Goal: Task Accomplishment & Management: Complete application form

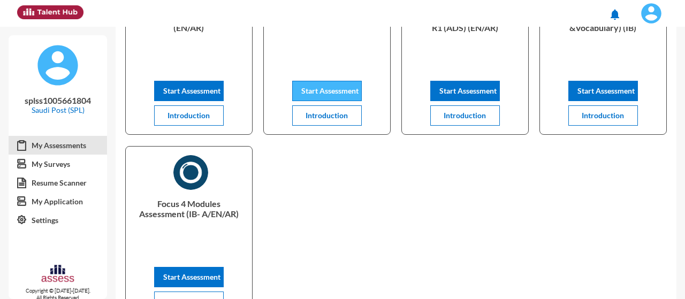
scroll to position [127, 0]
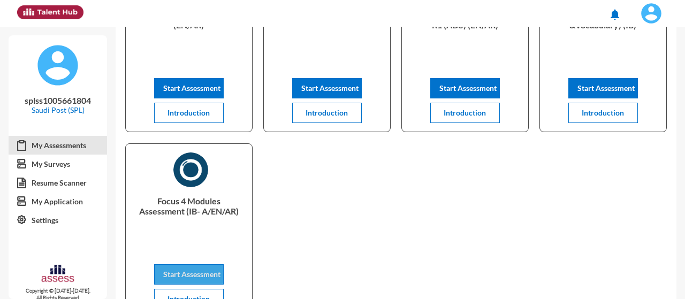
click at [186, 268] on button "Start Assessment" at bounding box center [189, 274] width 70 height 20
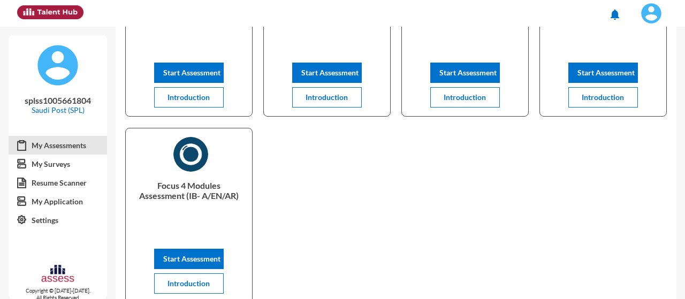
scroll to position [144, 0]
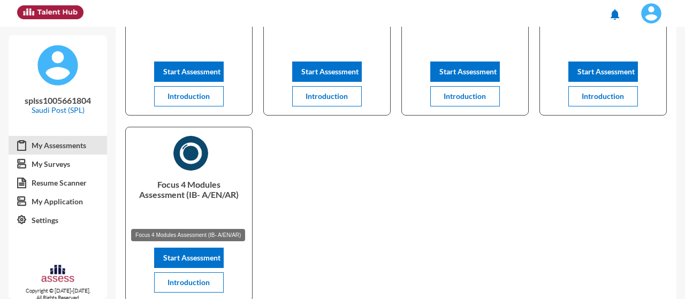
click at [174, 194] on p "Focus 4 Modules Assessment (IB- A/EN/AR)" at bounding box center [188, 200] width 109 height 43
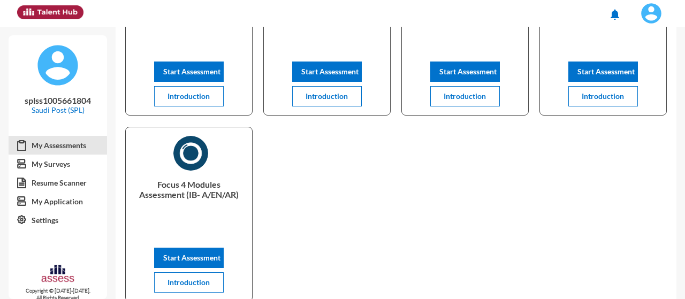
click at [174, 194] on p "Focus 4 Modules Assessment (IB- A/EN/AR)" at bounding box center [188, 200] width 109 height 43
copy div "Focus 4 Modules Assessment (IB- A/EN/AR) Start Assessment Introduction Items pe…"
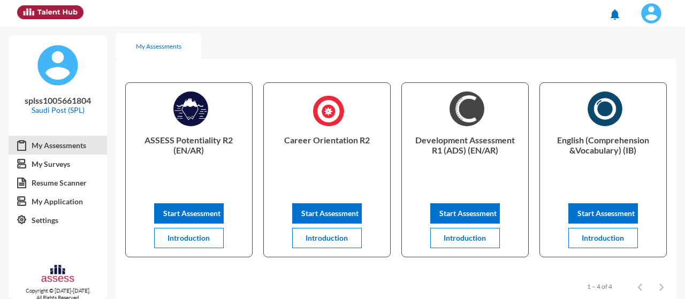
scroll to position [1, 0]
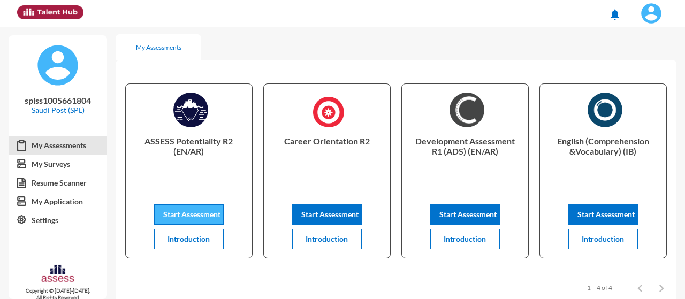
click at [211, 211] on span "Start Assessment" at bounding box center [191, 214] width 57 height 9
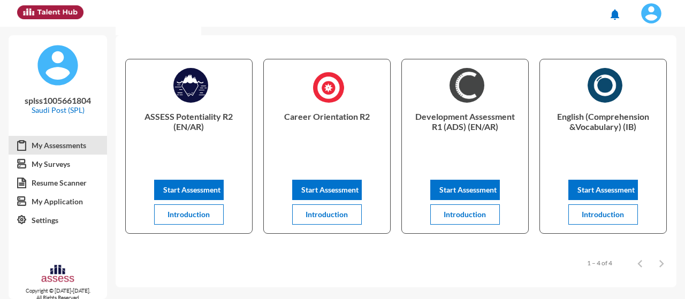
scroll to position [24, 0]
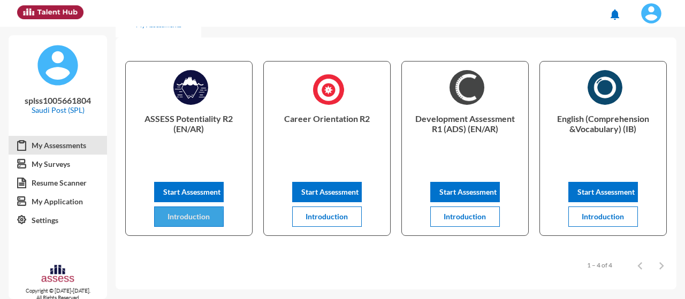
click at [183, 220] on span "Introduction" at bounding box center [188, 216] width 42 height 9
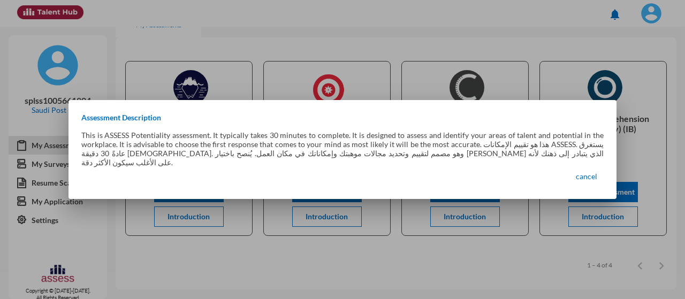
click at [314, 212] on div at bounding box center [342, 149] width 685 height 299
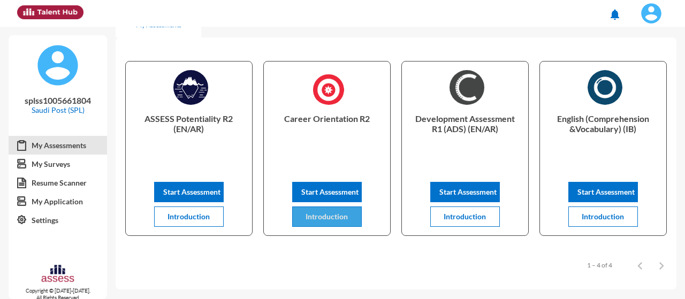
click at [320, 214] on span "Introduction" at bounding box center [326, 216] width 42 height 9
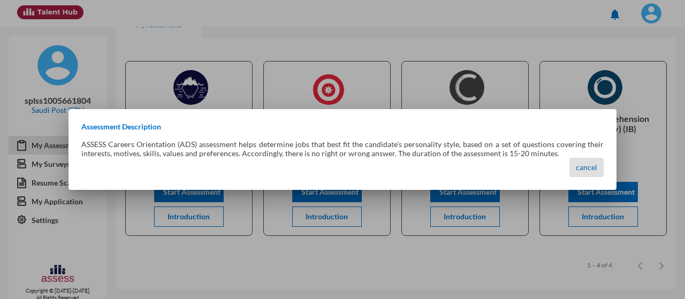
drag, startPoint x: 587, startPoint y: 164, endPoint x: 445, endPoint y: 222, distance: 153.9
click at [445, 222] on div "Assessment Description ASSESS Careers Orientation (ADS) assessment helps determ…" at bounding box center [342, 149] width 685 height 299
click at [577, 167] on span "cancel" at bounding box center [585, 167] width 21 height 9
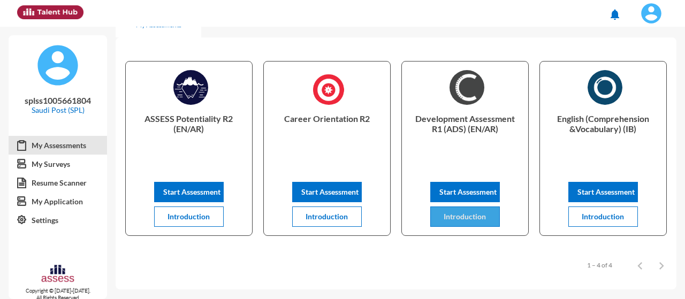
click at [466, 214] on span "Introduction" at bounding box center [464, 216] width 42 height 9
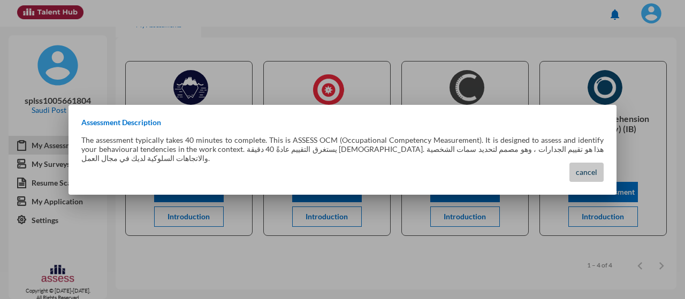
click at [592, 167] on span "cancel" at bounding box center [585, 171] width 21 height 9
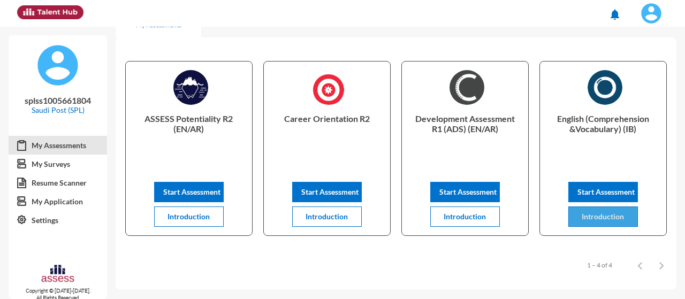
click at [589, 226] on button "Introduction" at bounding box center [603, 216] width 70 height 20
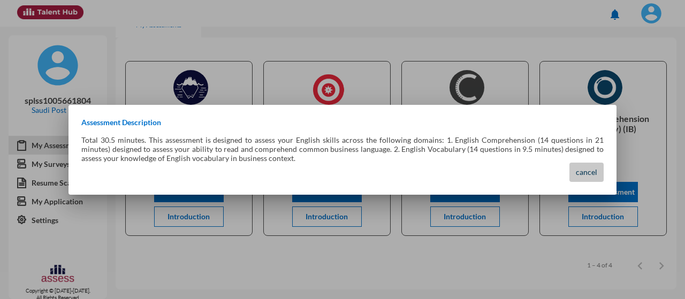
click at [586, 173] on span "cancel" at bounding box center [585, 171] width 21 height 9
